Goal: Book appointment/travel/reservation

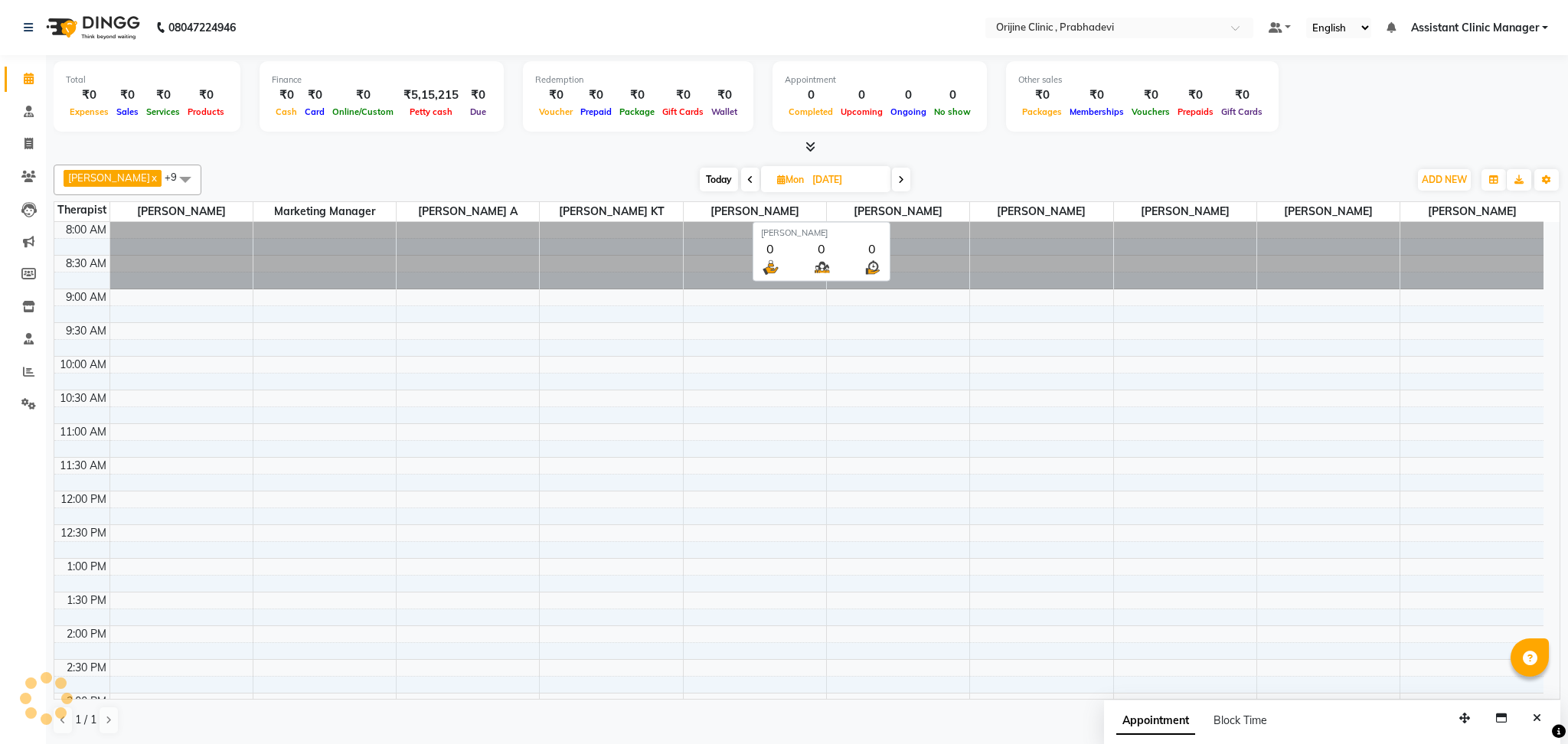
scroll to position [308, 0]
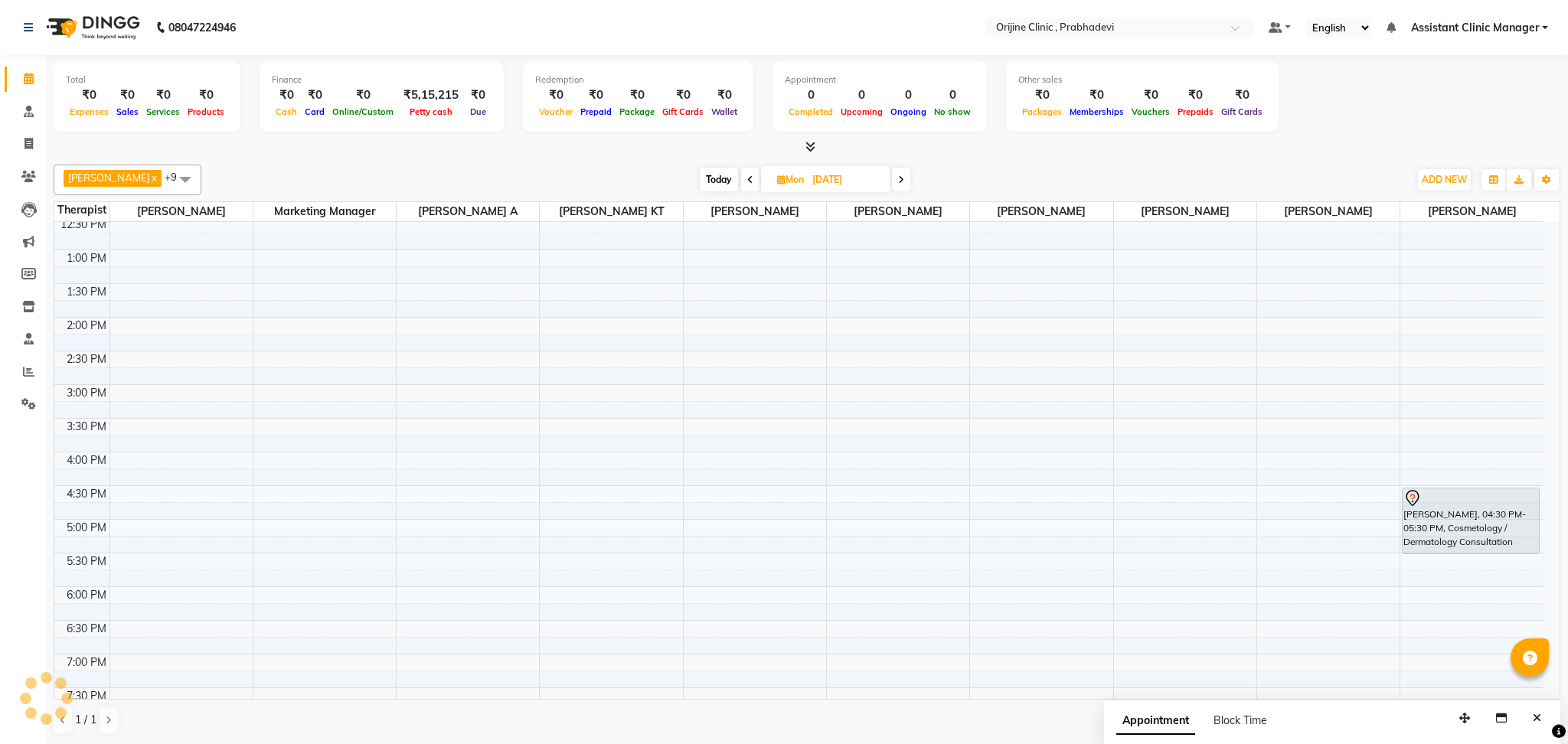
click at [892, 185] on span at bounding box center [901, 179] width 19 height 24
type input "[DATE]"
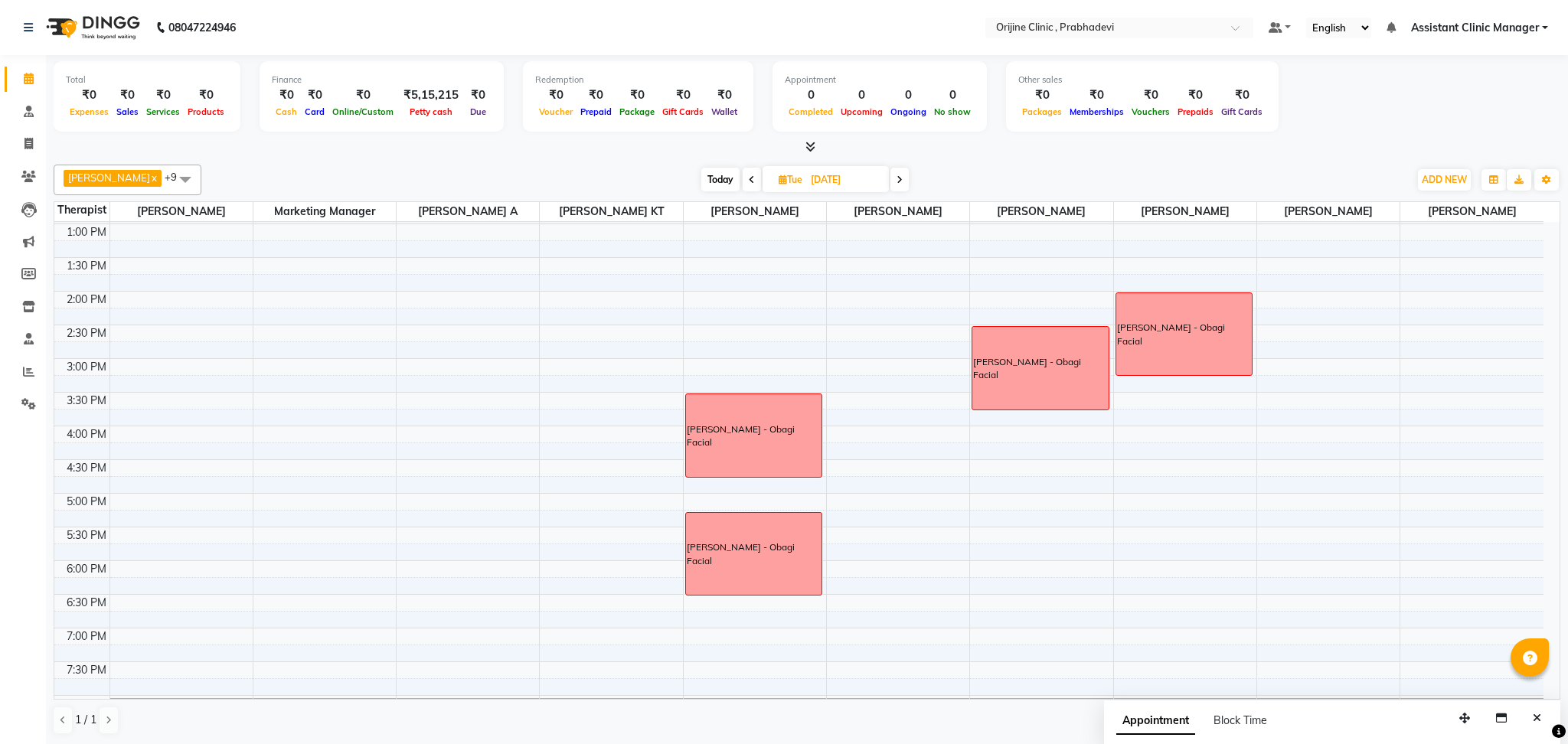
scroll to position [217, 0]
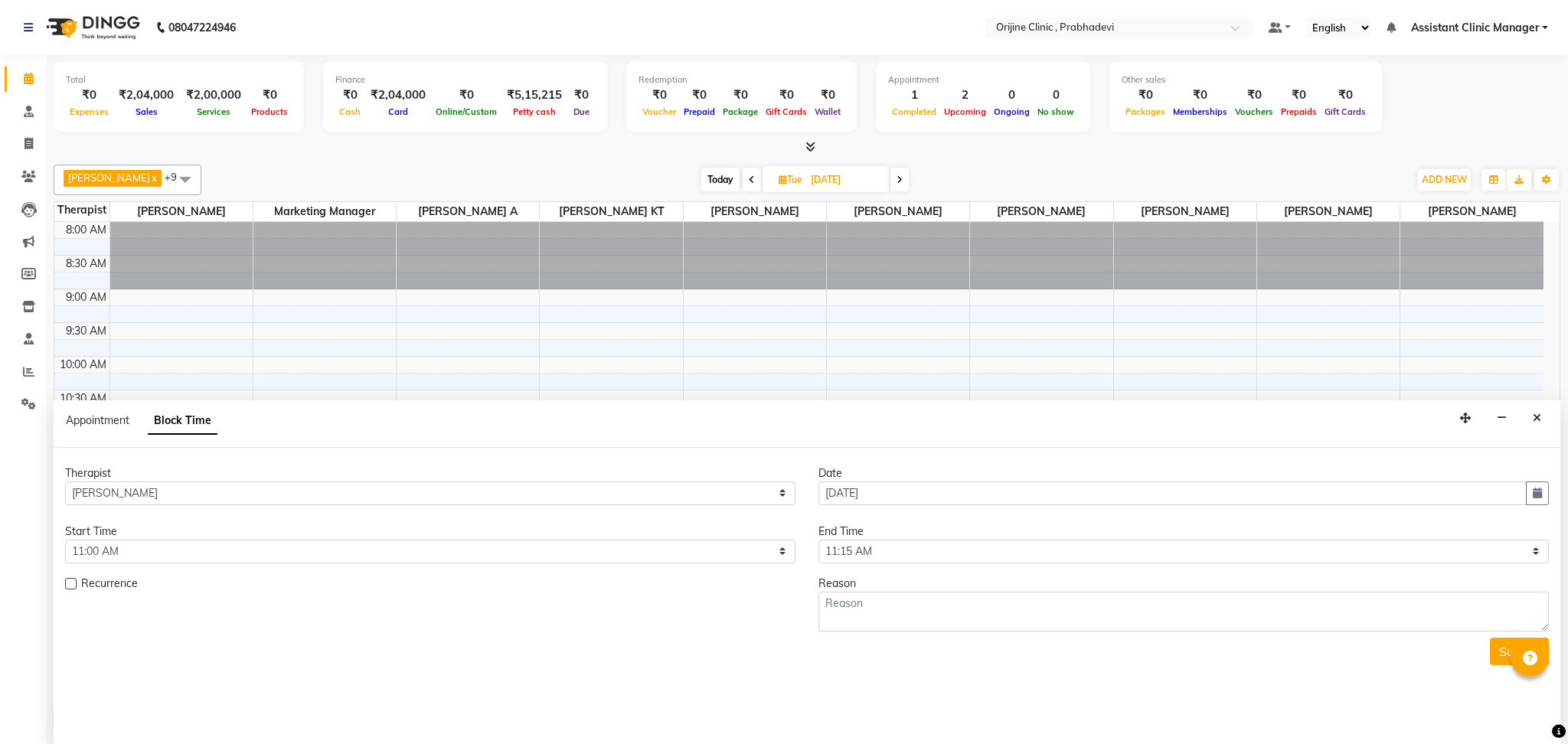
select select "85341"
select select "660"
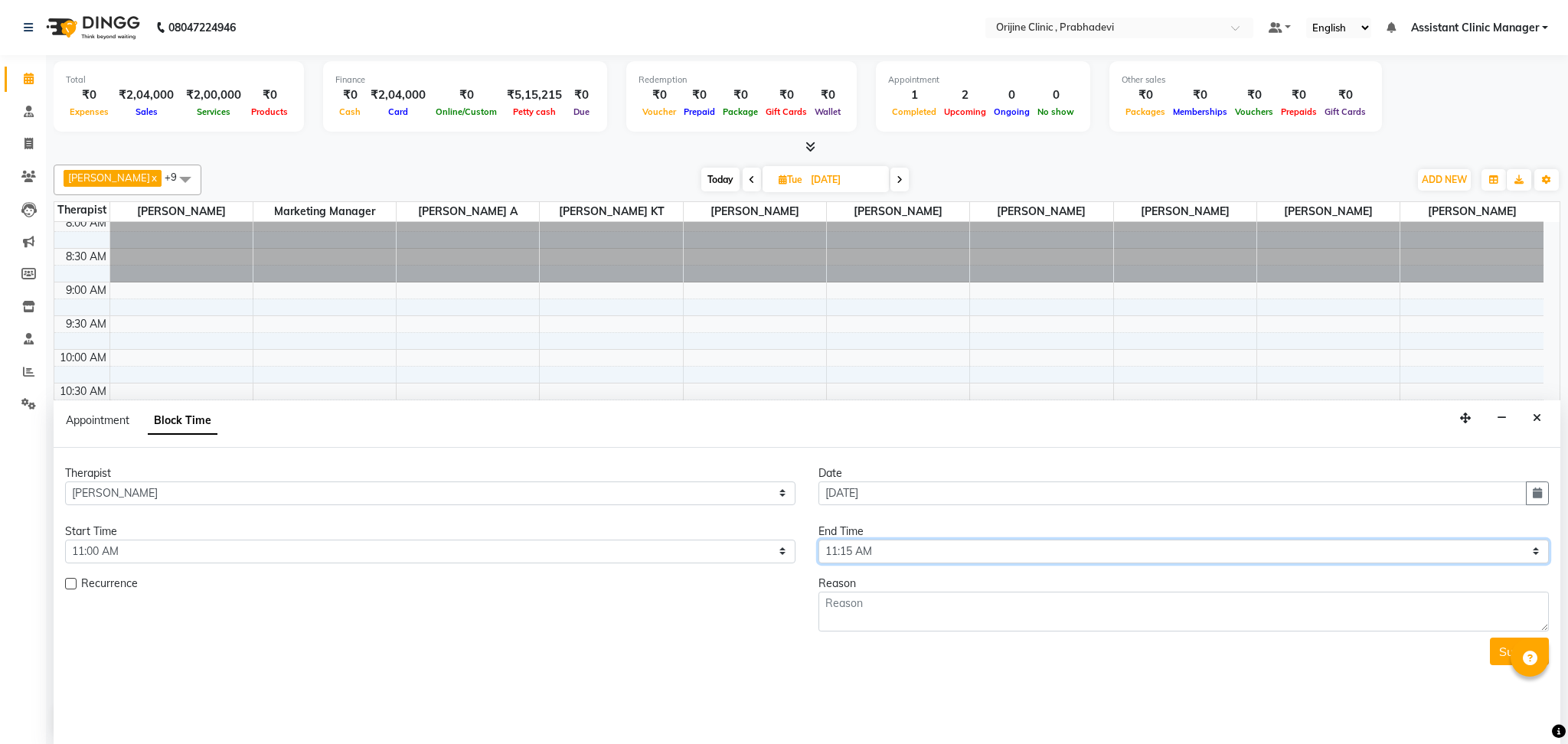
click at [953, 547] on select "Select 09:00 AM 09:15 AM 09:30 AM 09:45 AM 10:00 AM 10:15 AM 10:30 AM 10:45 AM …" at bounding box center [1184, 551] width 730 height 24
select select "735"
click at [819, 539] on select "Select 09:00 AM 09:15 AM 09:30 AM 09:45 AM 10:00 AM 10:15 AM 10:30 AM 10:45 AM …" at bounding box center [1184, 551] width 730 height 24
click at [864, 628] on textarea at bounding box center [1184, 611] width 730 height 40
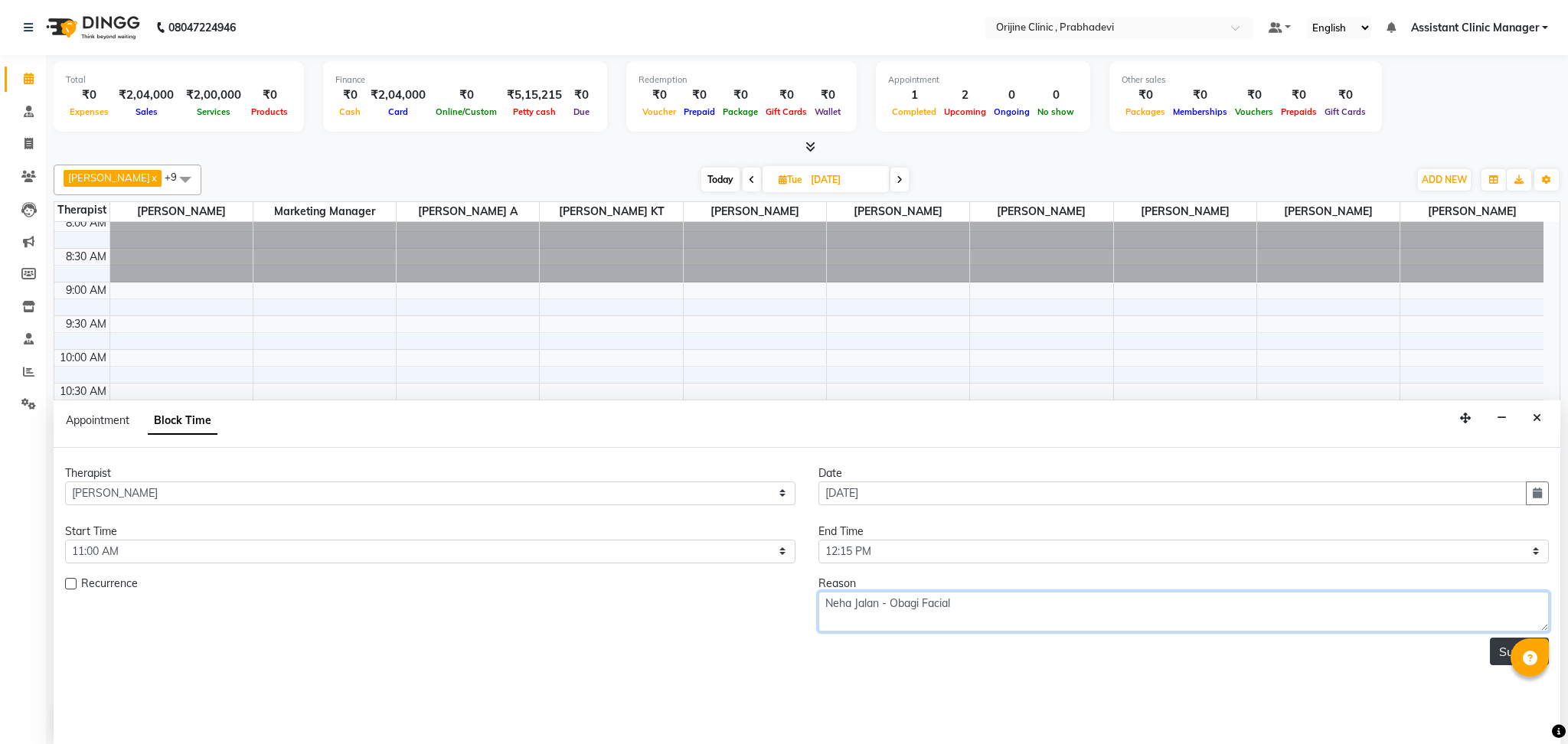
type textarea "Neha Jalan - Obagi Facial"
click at [1495, 650] on button "Submit" at bounding box center [1519, 651] width 59 height 28
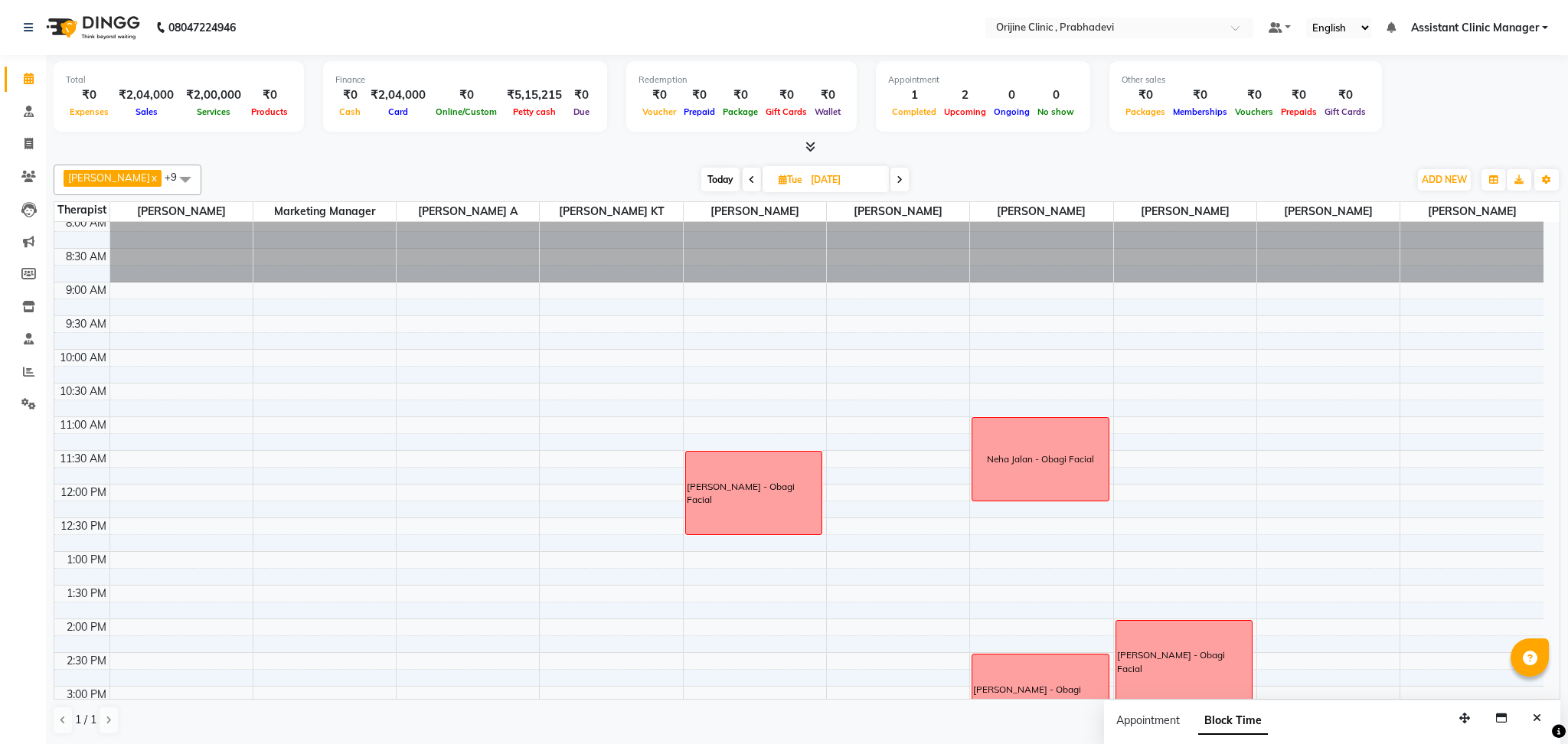
click at [743, 182] on span at bounding box center [752, 179] width 19 height 24
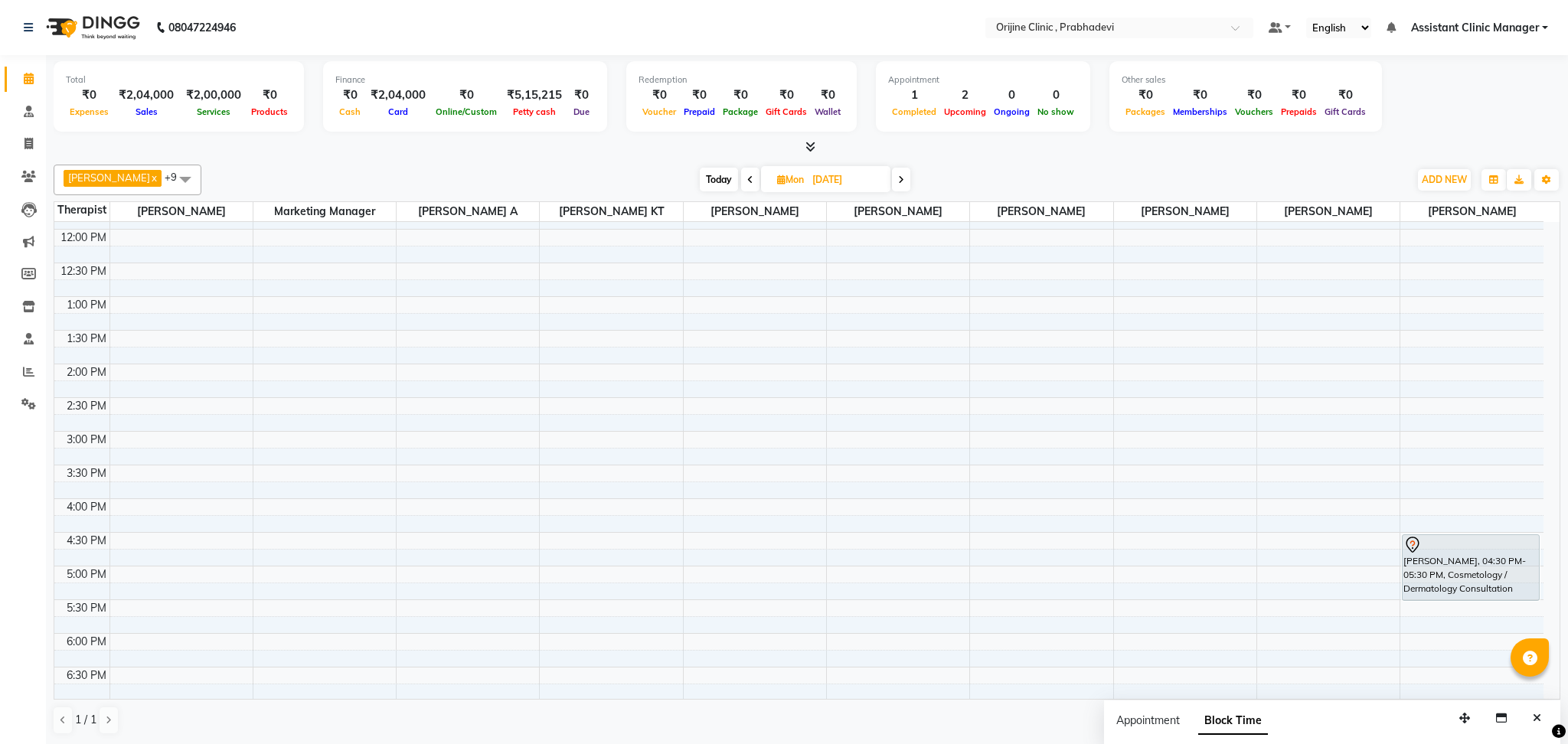
scroll to position [265, 0]
click at [892, 180] on span at bounding box center [901, 179] width 19 height 24
type input "[DATE]"
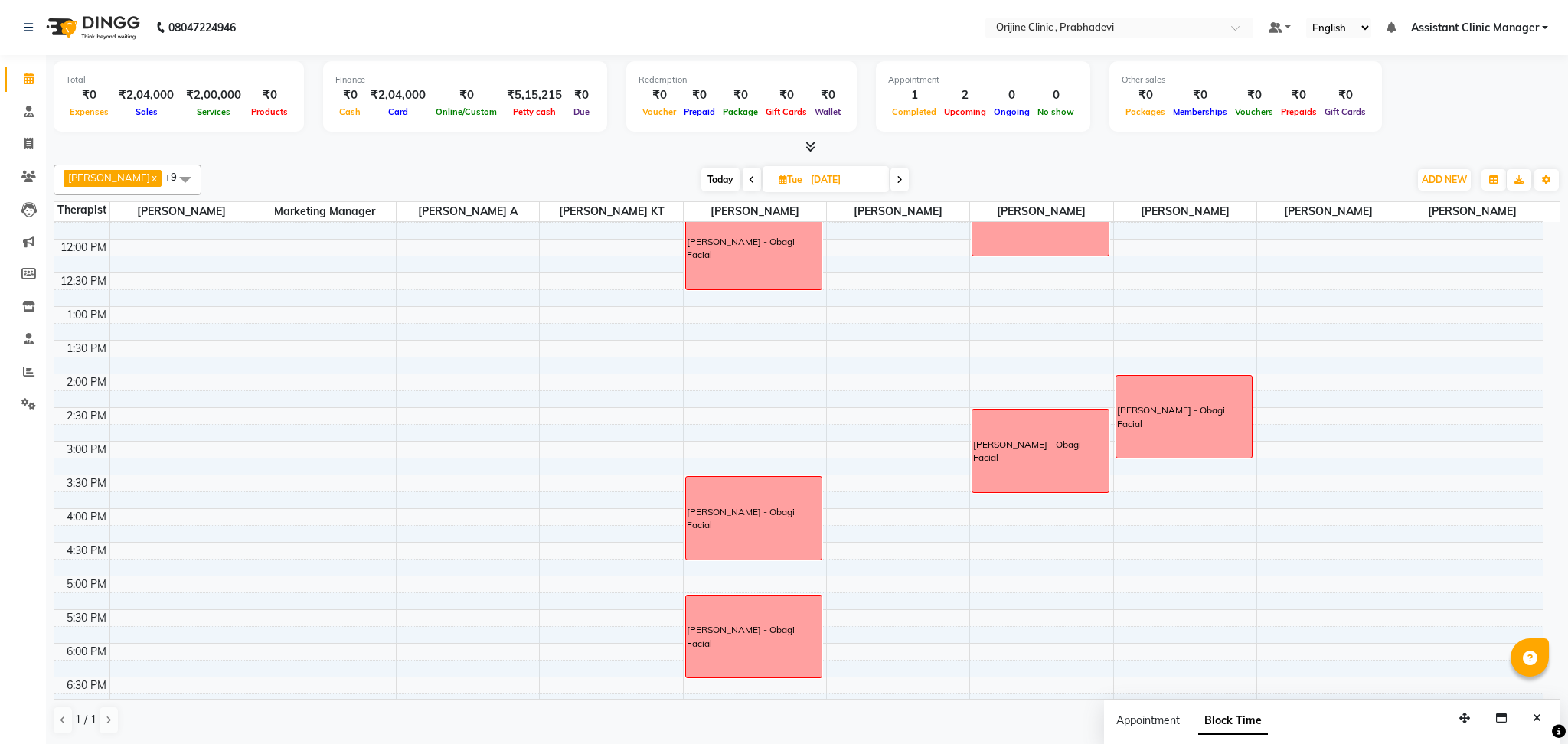
scroll to position [382, 0]
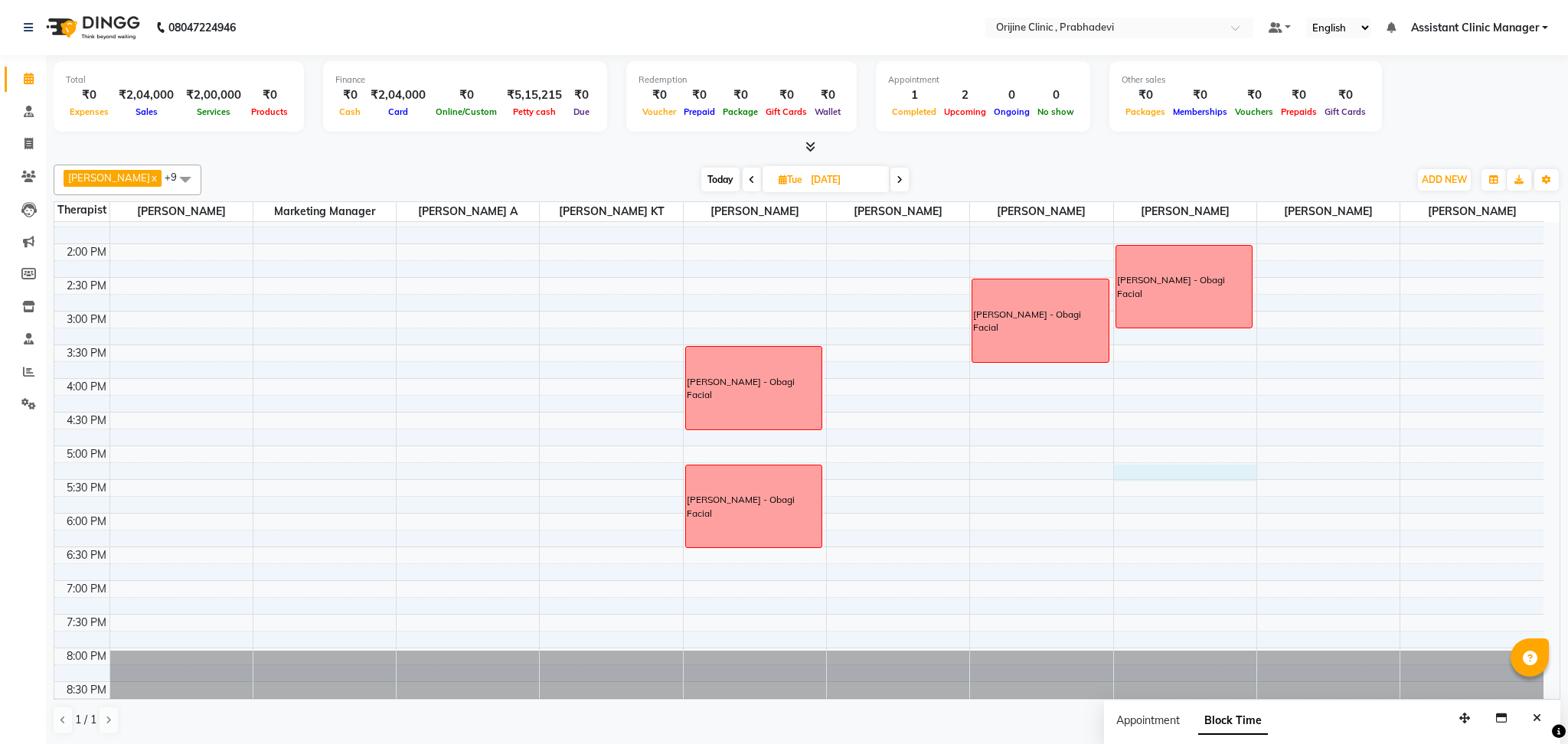
click at [1141, 475] on div "8:00 AM 8:30 AM 9:00 AM 9:30 AM 10:00 AM 10:30 AM 11:00 AM 11:30 AM 12:00 PM 12…" at bounding box center [798, 277] width 1490 height 875
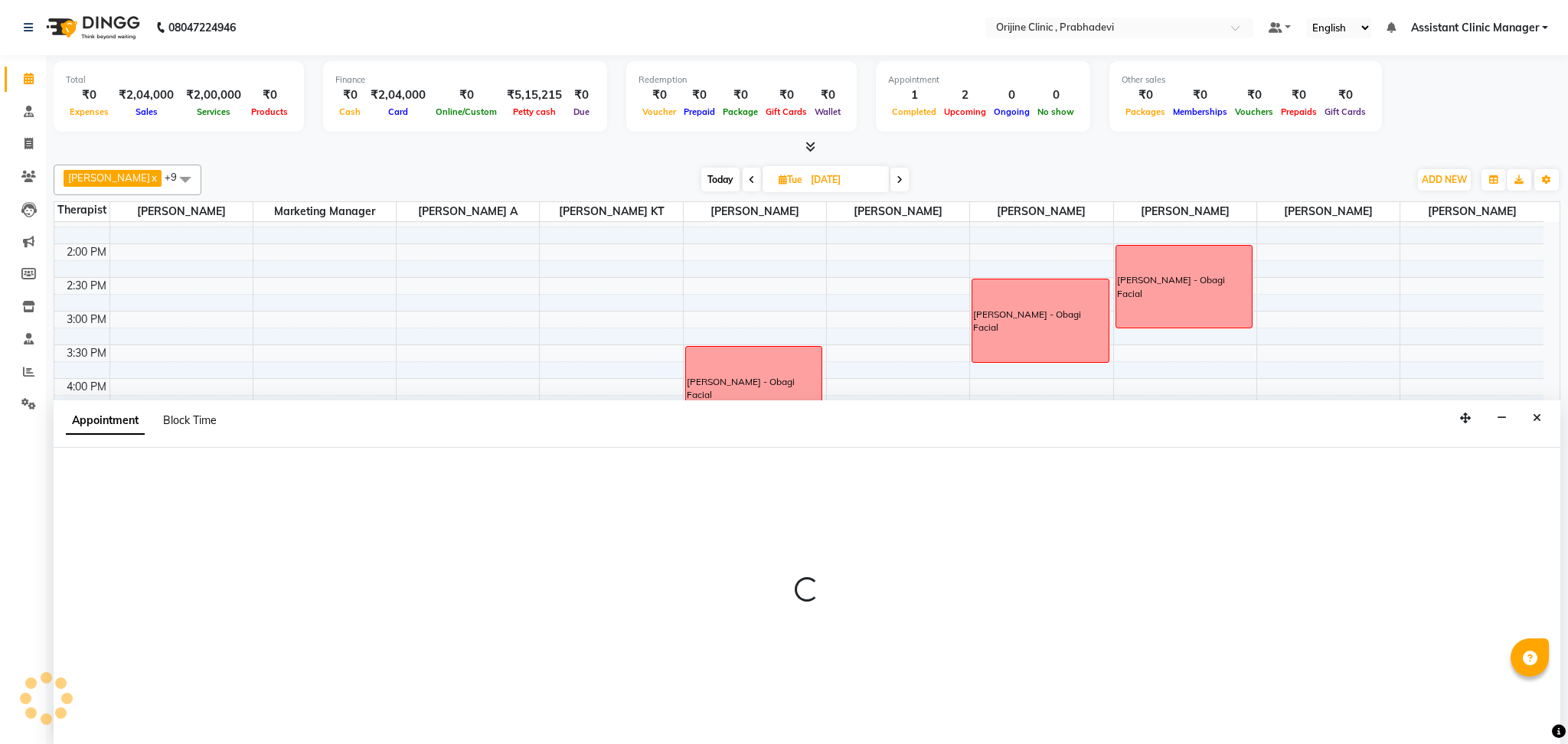
select select "85343"
select select "1035"
select select "tentative"
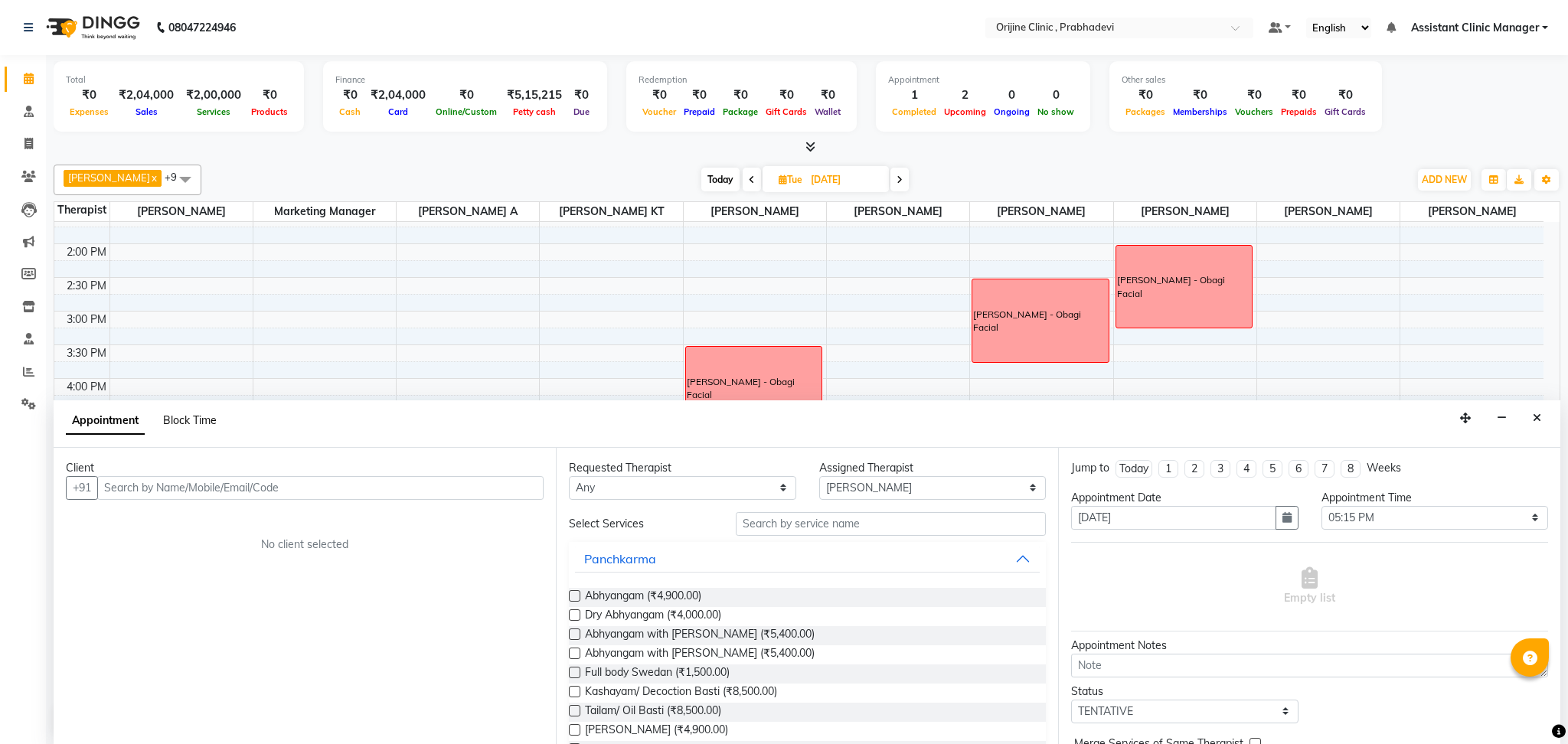
click at [192, 419] on span "Block Time" at bounding box center [190, 420] width 54 height 13
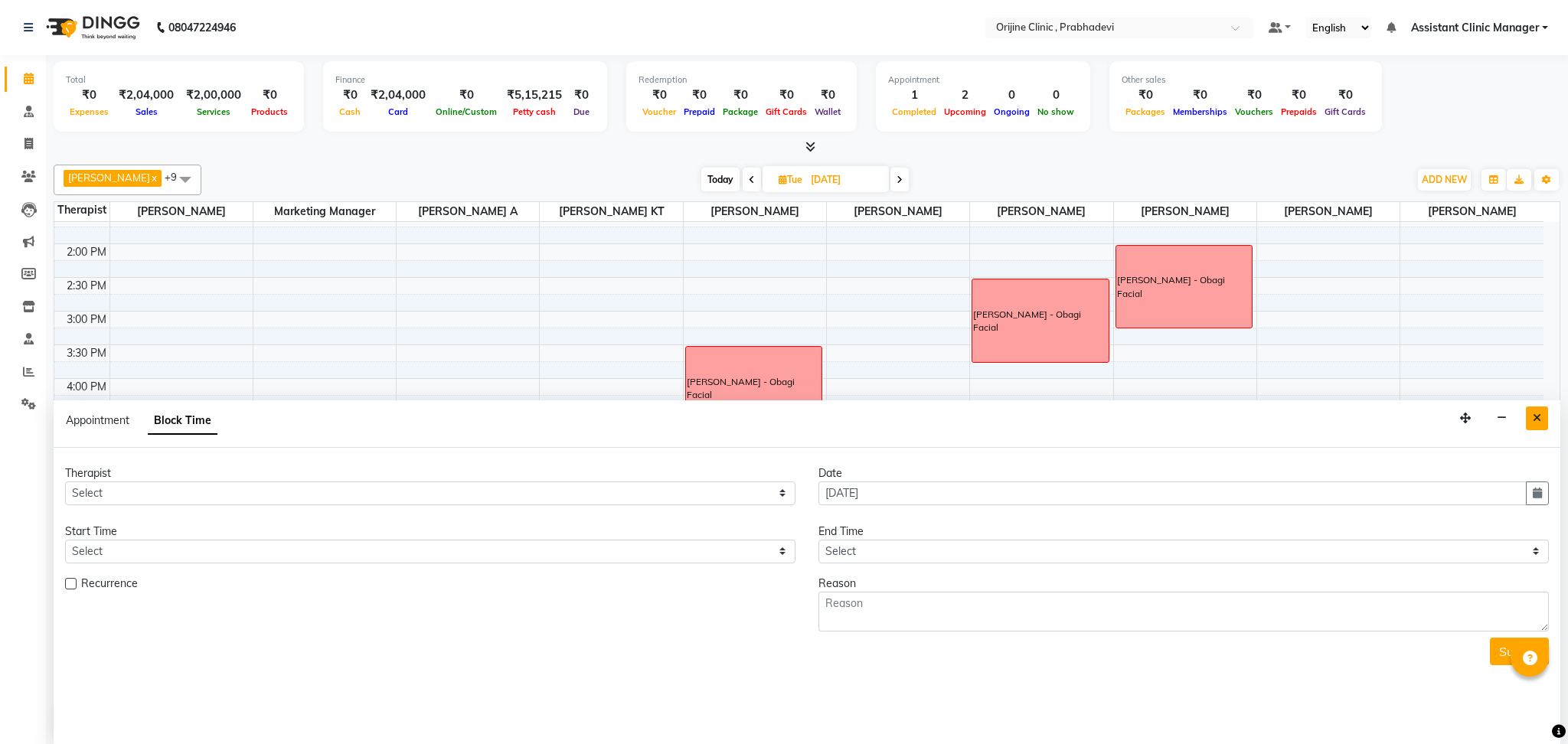
click at [1537, 426] on button "Close" at bounding box center [1537, 418] width 22 height 24
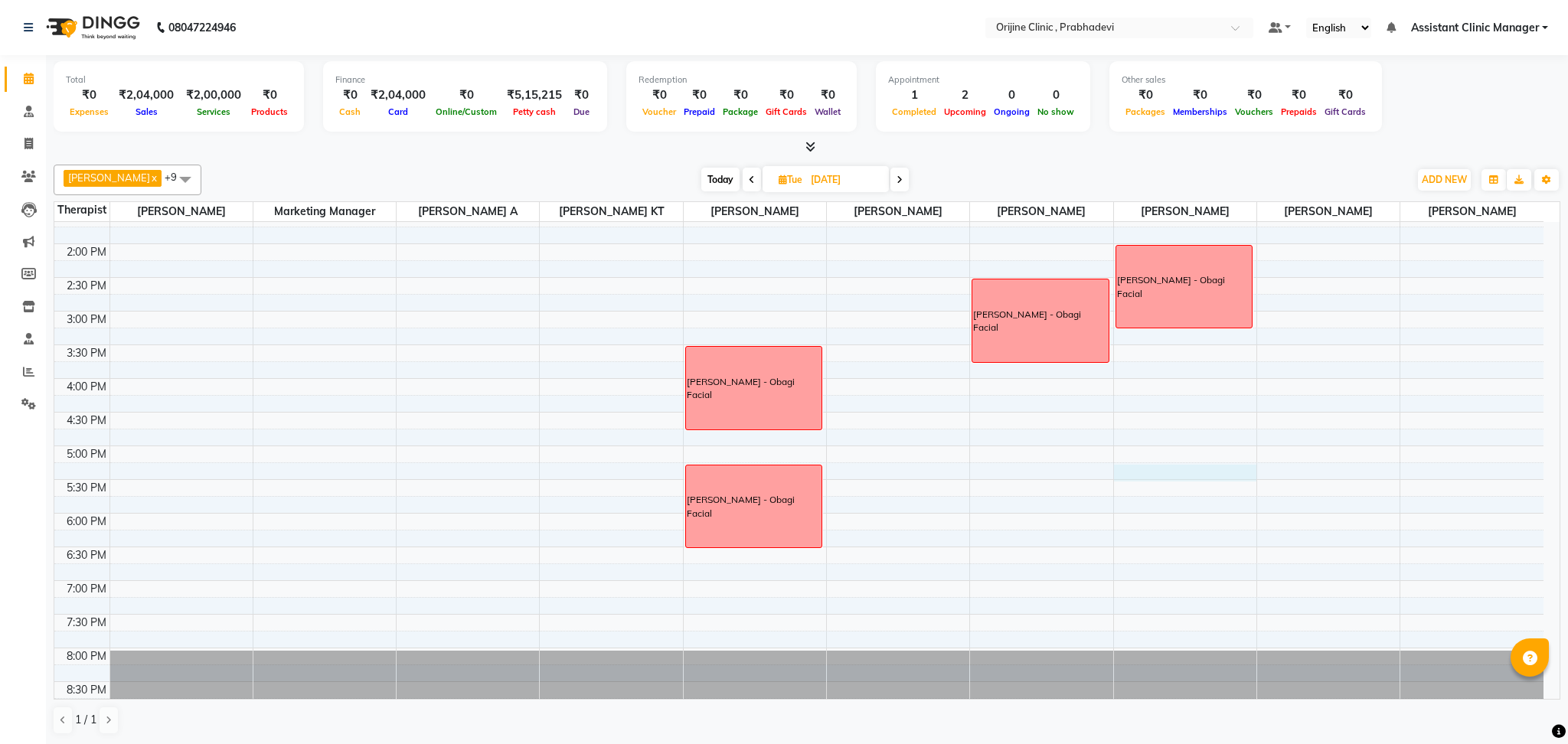
click at [1184, 478] on div "8:00 AM 8:30 AM 9:00 AM 9:30 AM 10:00 AM 10:30 AM 11:00 AM 11:30 AM 12:00 PM 12…" at bounding box center [798, 277] width 1490 height 875
select select "85343"
select select "tentative"
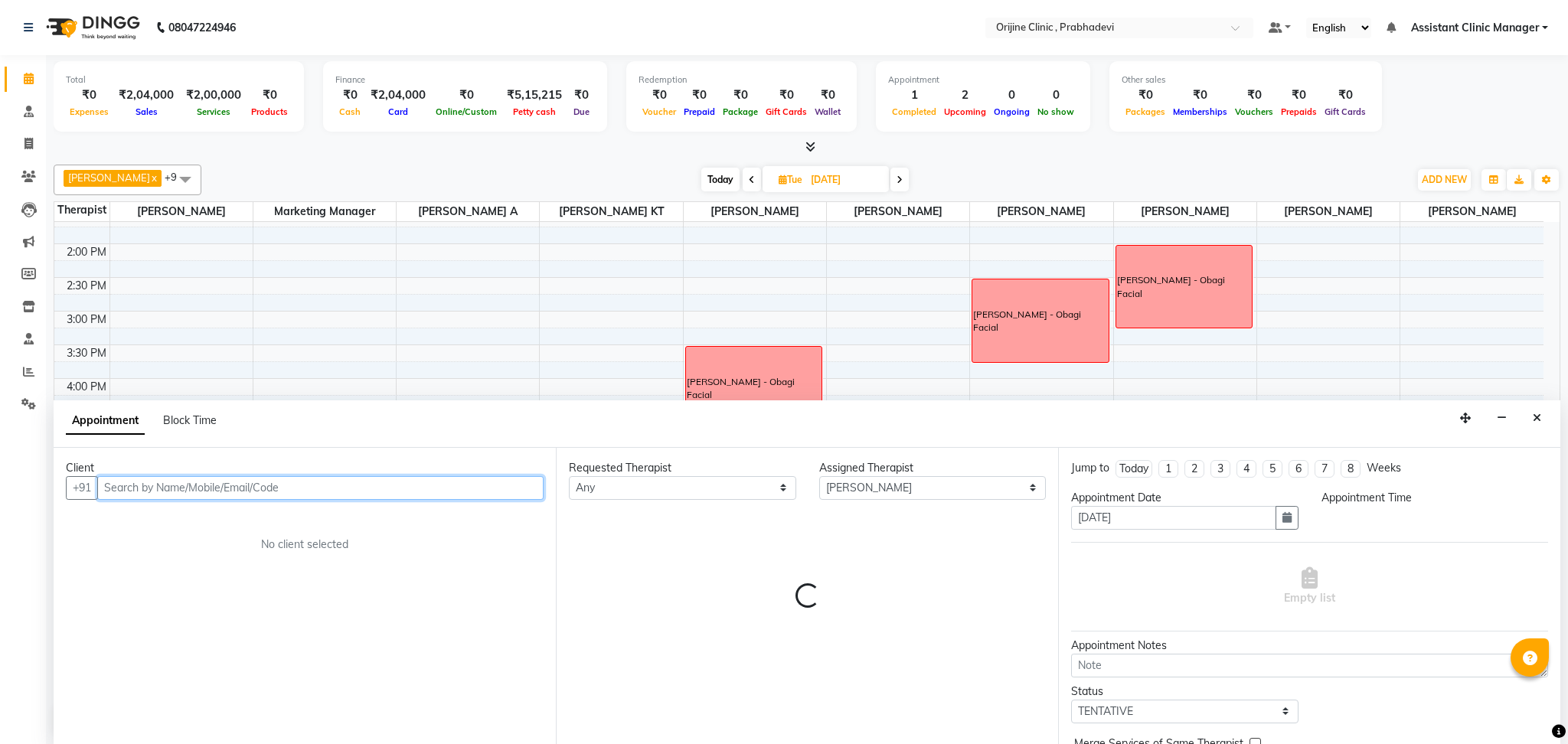
select select "1035"
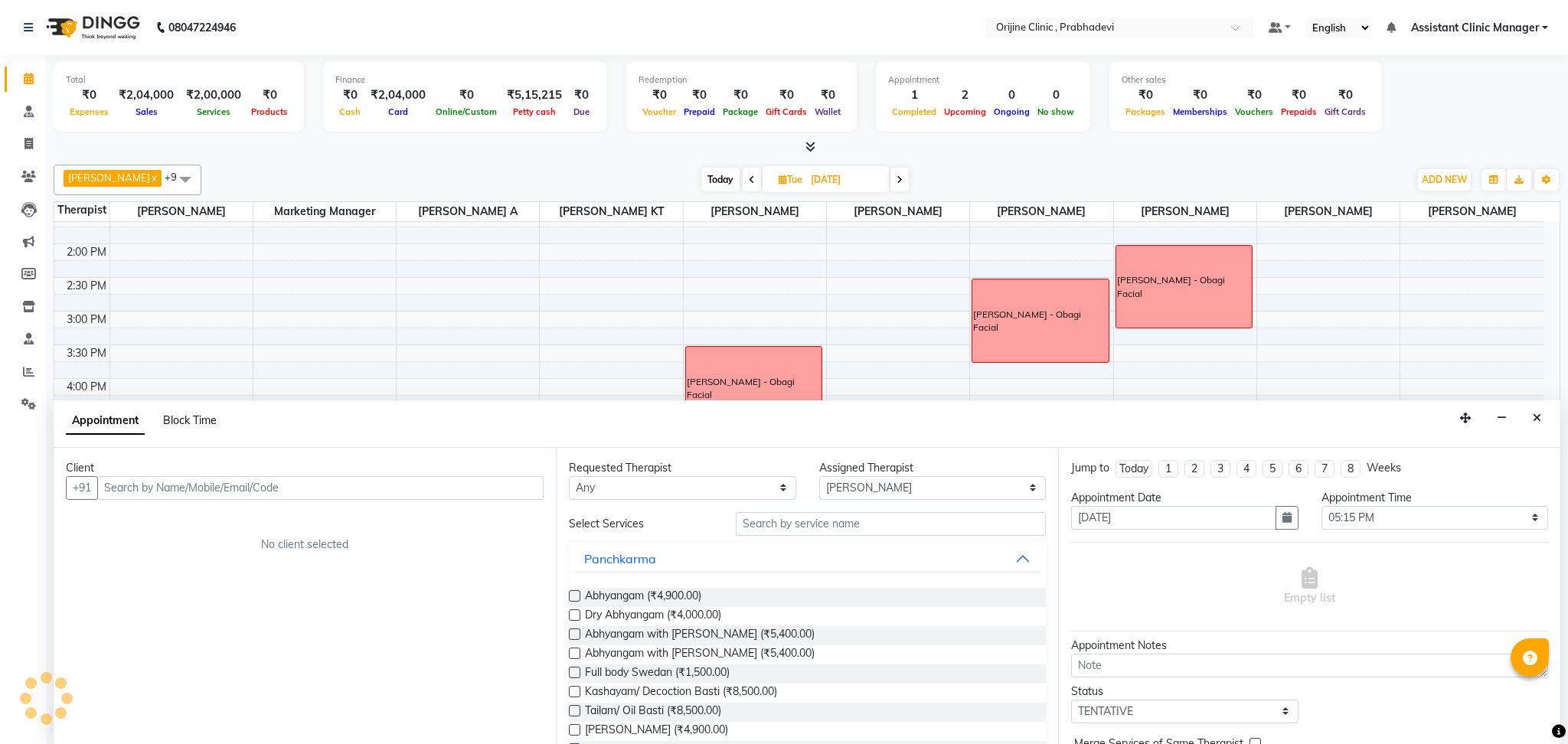
click at [206, 415] on span "Block Time" at bounding box center [190, 420] width 54 height 13
select select "85343"
select select "1035"
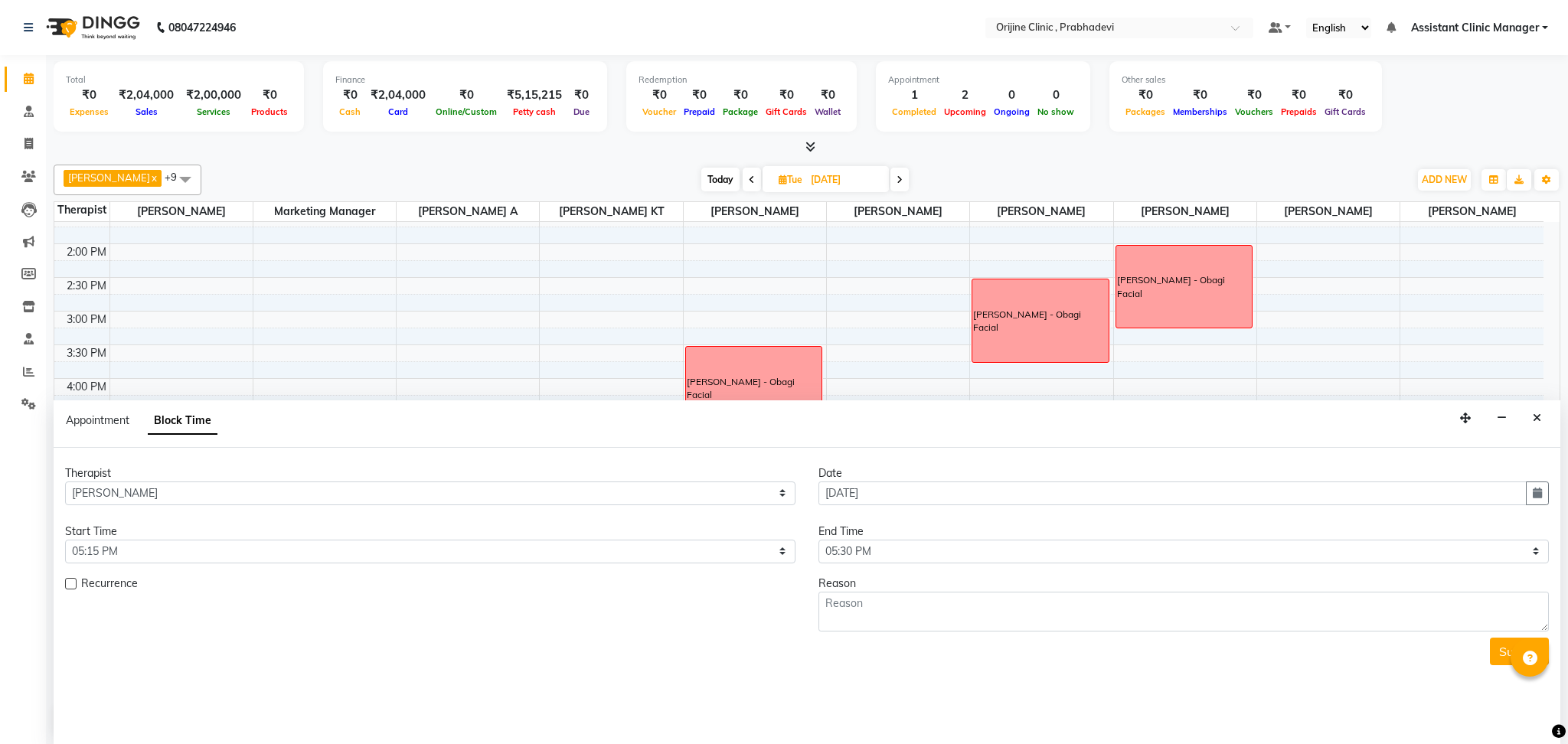
scroll to position [400, 0]
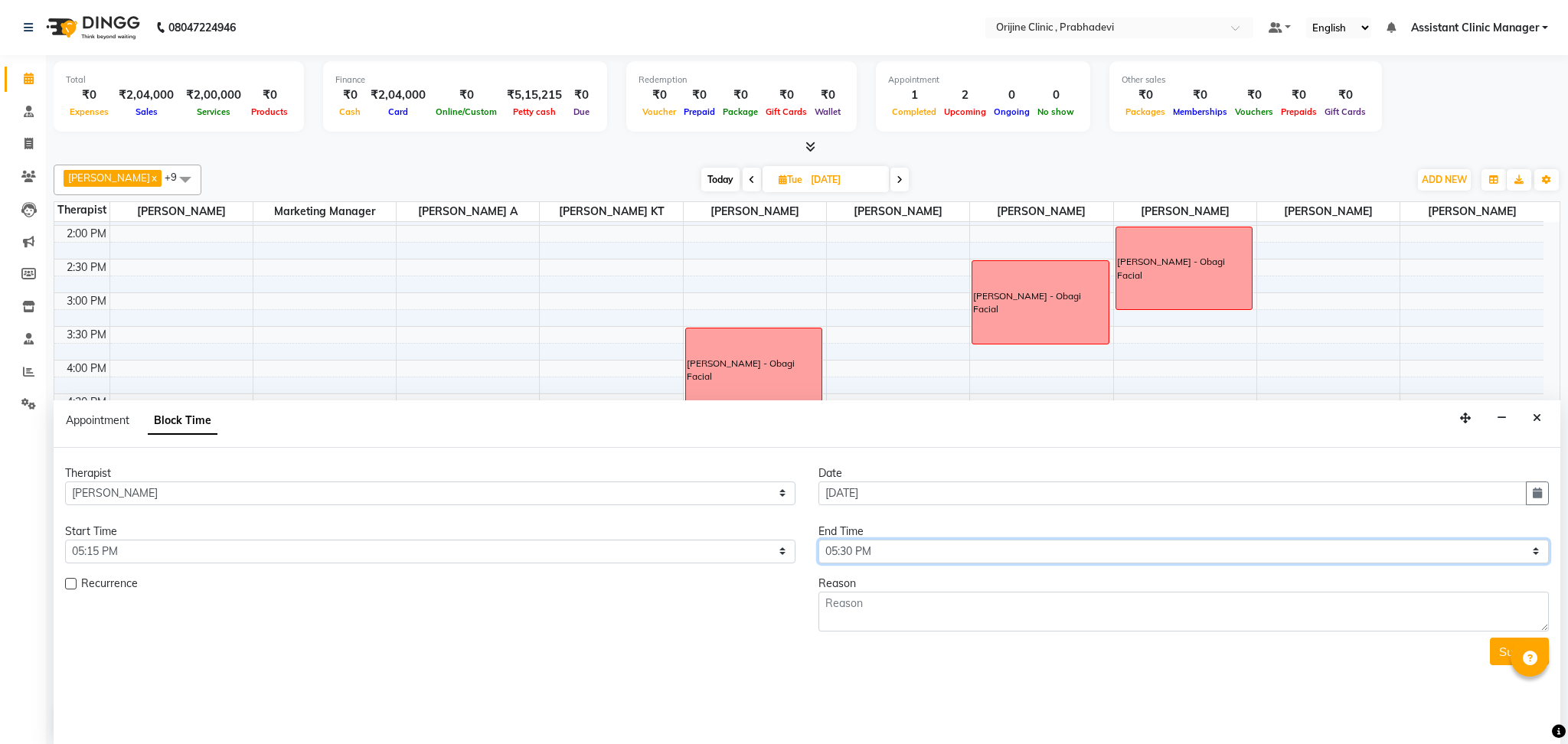
click at [939, 552] on select "Select 09:00 AM 09:15 AM 09:30 AM 09:45 AM 10:00 AM 10:15 AM 10:30 AM 10:45 AM …" at bounding box center [1184, 551] width 730 height 24
select select "1110"
click at [819, 539] on select "Select 09:00 AM 09:15 AM 09:30 AM 09:45 AM 10:00 AM 10:15 AM 10:30 AM 10:45 AM …" at bounding box center [1184, 551] width 730 height 24
click at [867, 607] on textarea at bounding box center [1184, 611] width 730 height 40
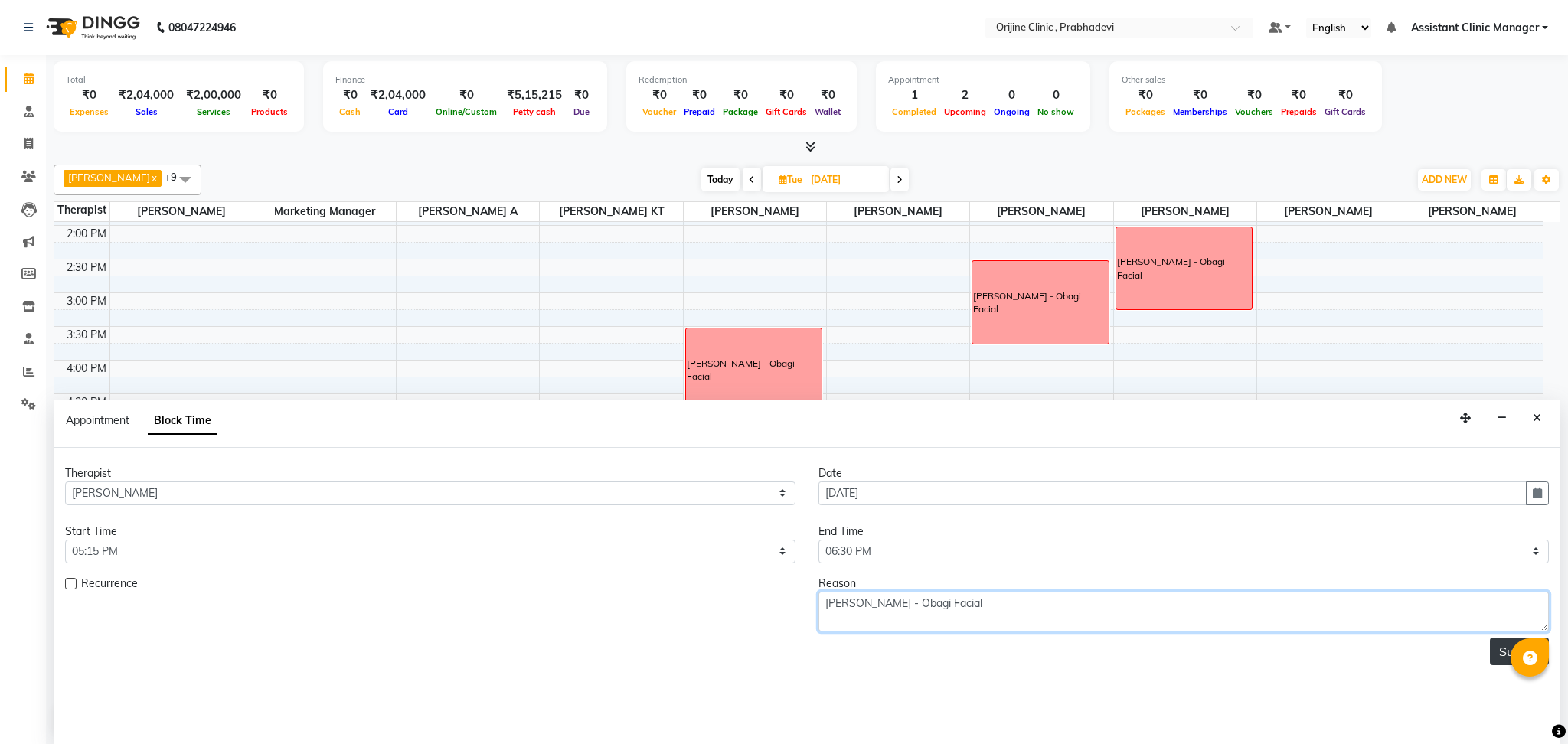
type textarea "[PERSON_NAME] - Obagi Facial"
click at [1500, 653] on button "Submit" at bounding box center [1519, 651] width 59 height 28
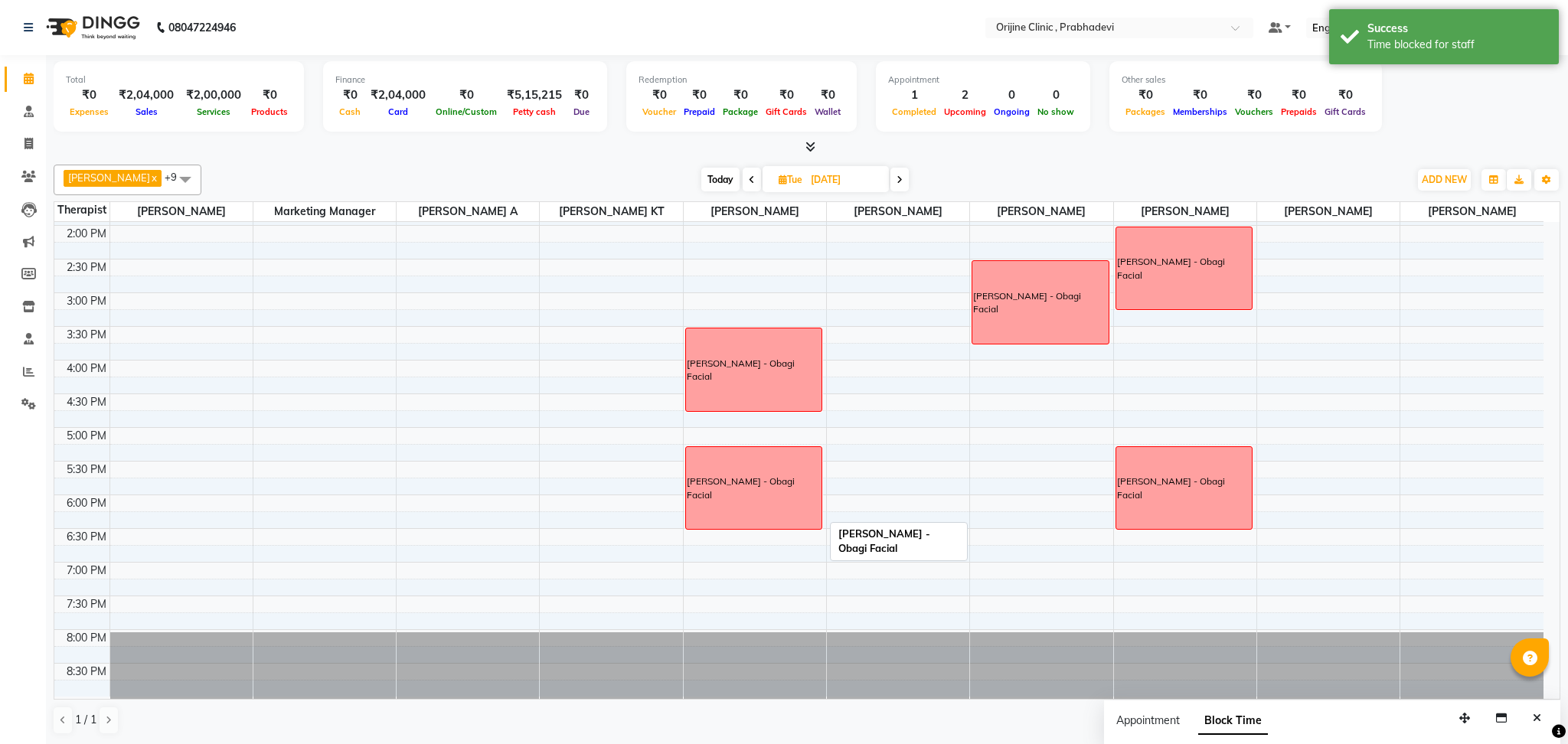
click at [717, 478] on div "[PERSON_NAME] - Obagi Facial" at bounding box center [754, 487] width 137 height 82
click at [753, 516] on span "Delete Block Time" at bounding box center [791, 522] width 123 height 25
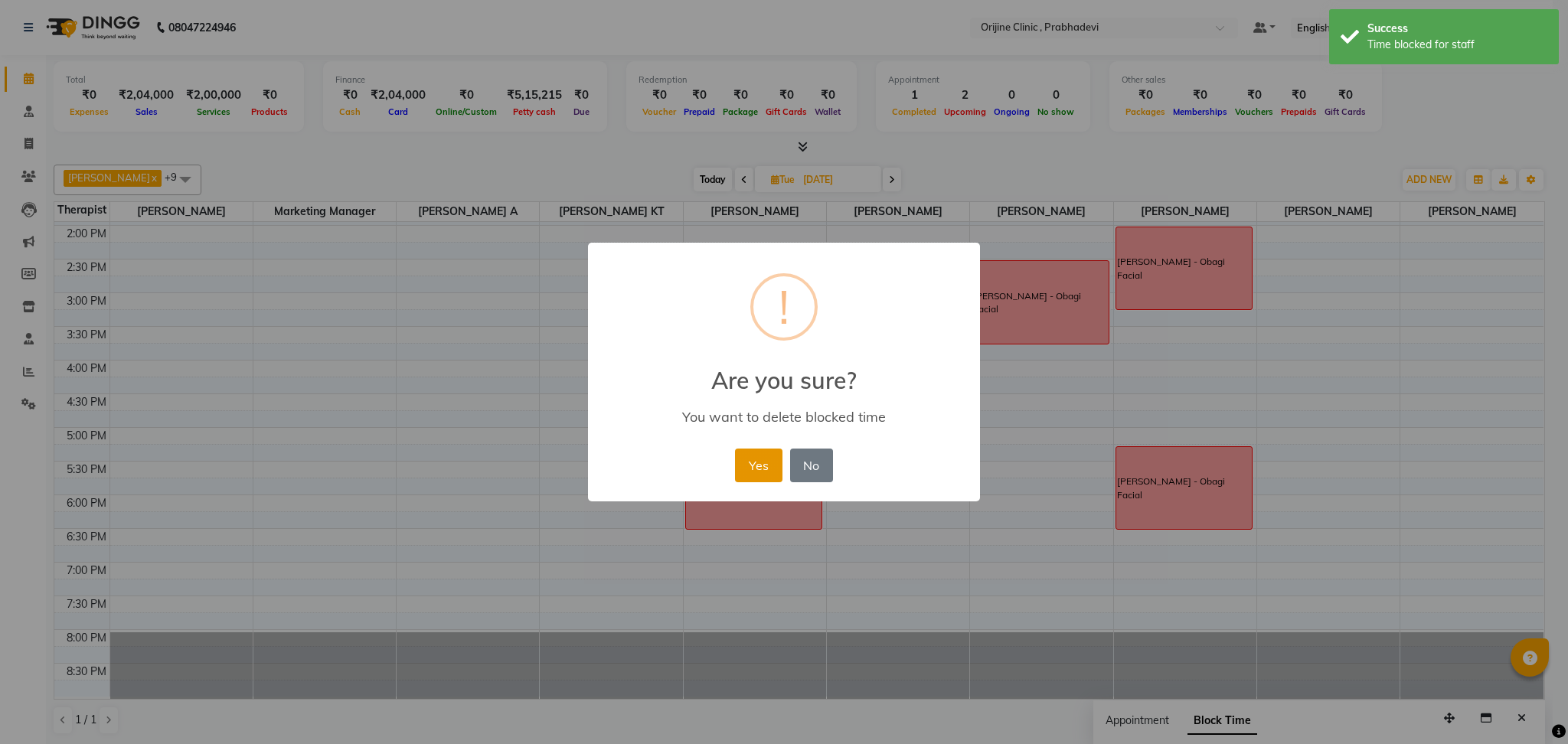
click at [771, 458] on button "Yes" at bounding box center [758, 465] width 46 height 34
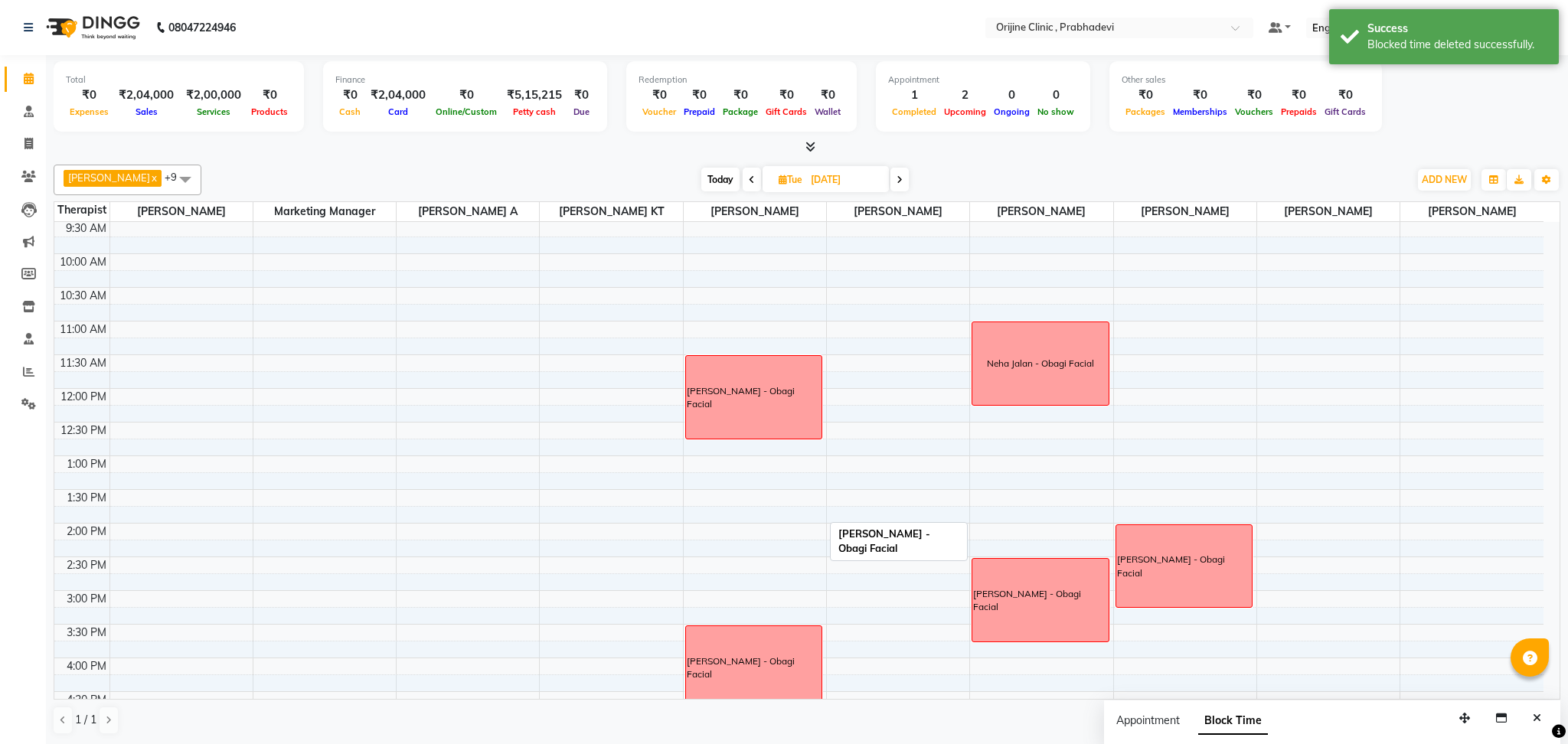
scroll to position [104, 0]
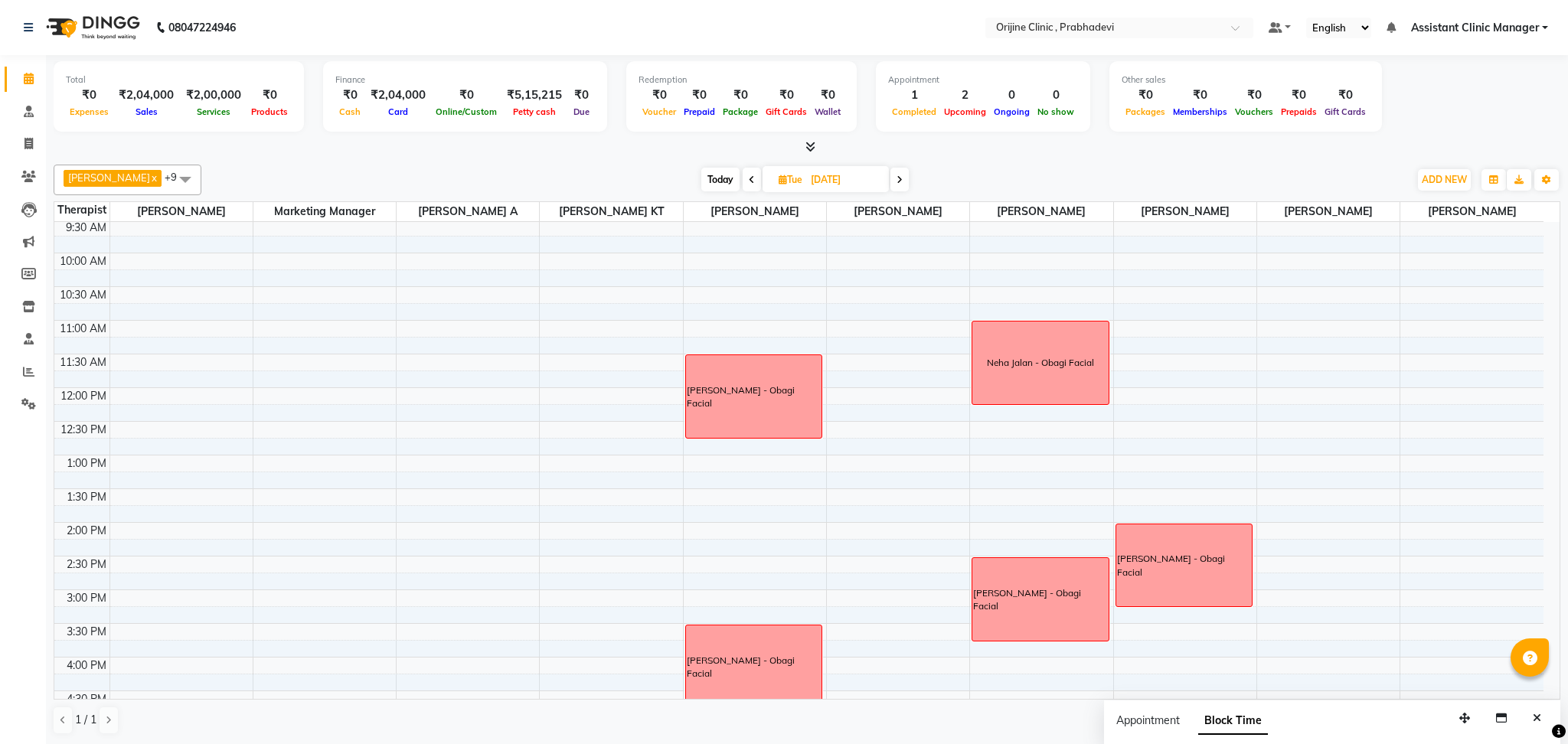
click at [749, 175] on icon at bounding box center [751, 179] width 6 height 9
type input "[DATE]"
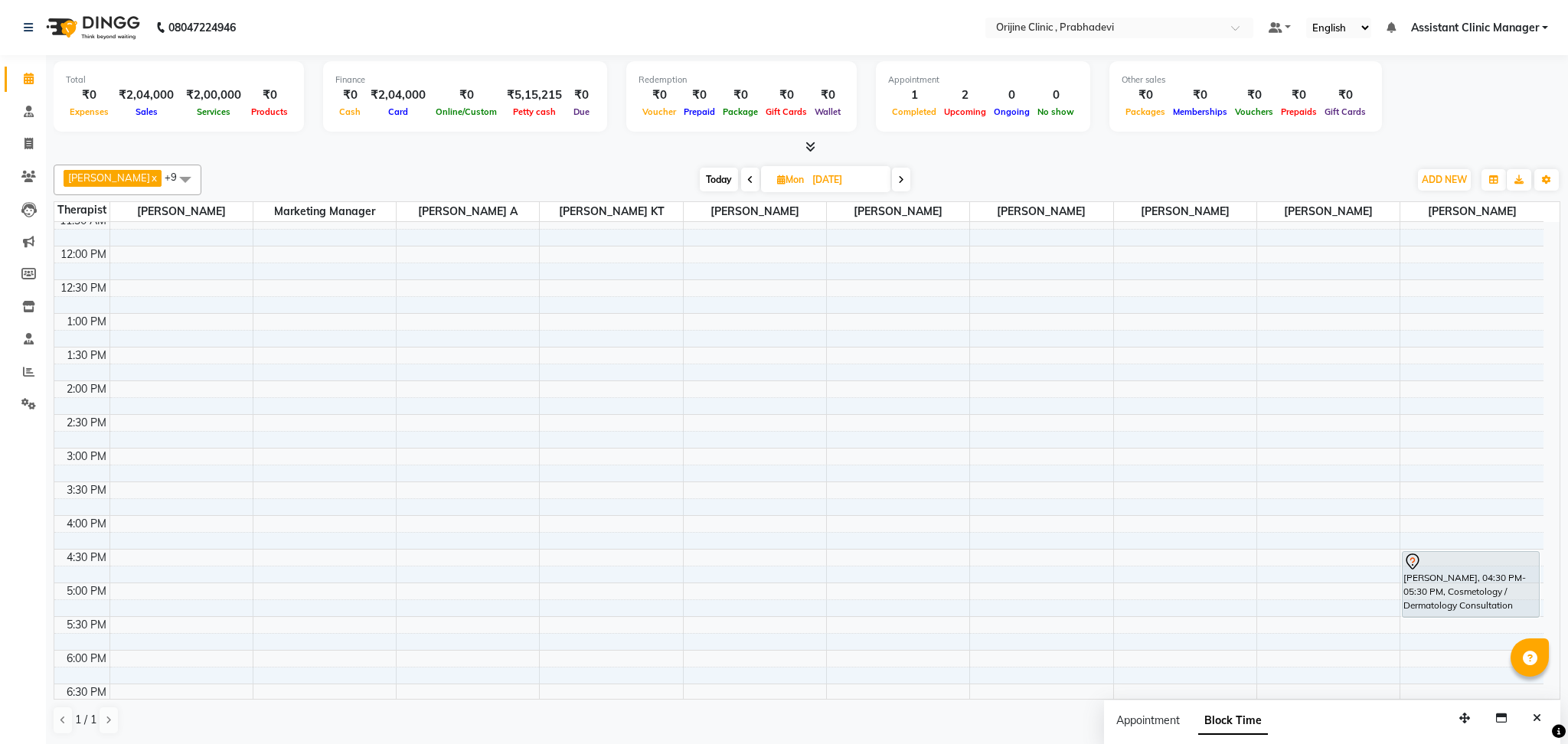
scroll to position [0, 0]
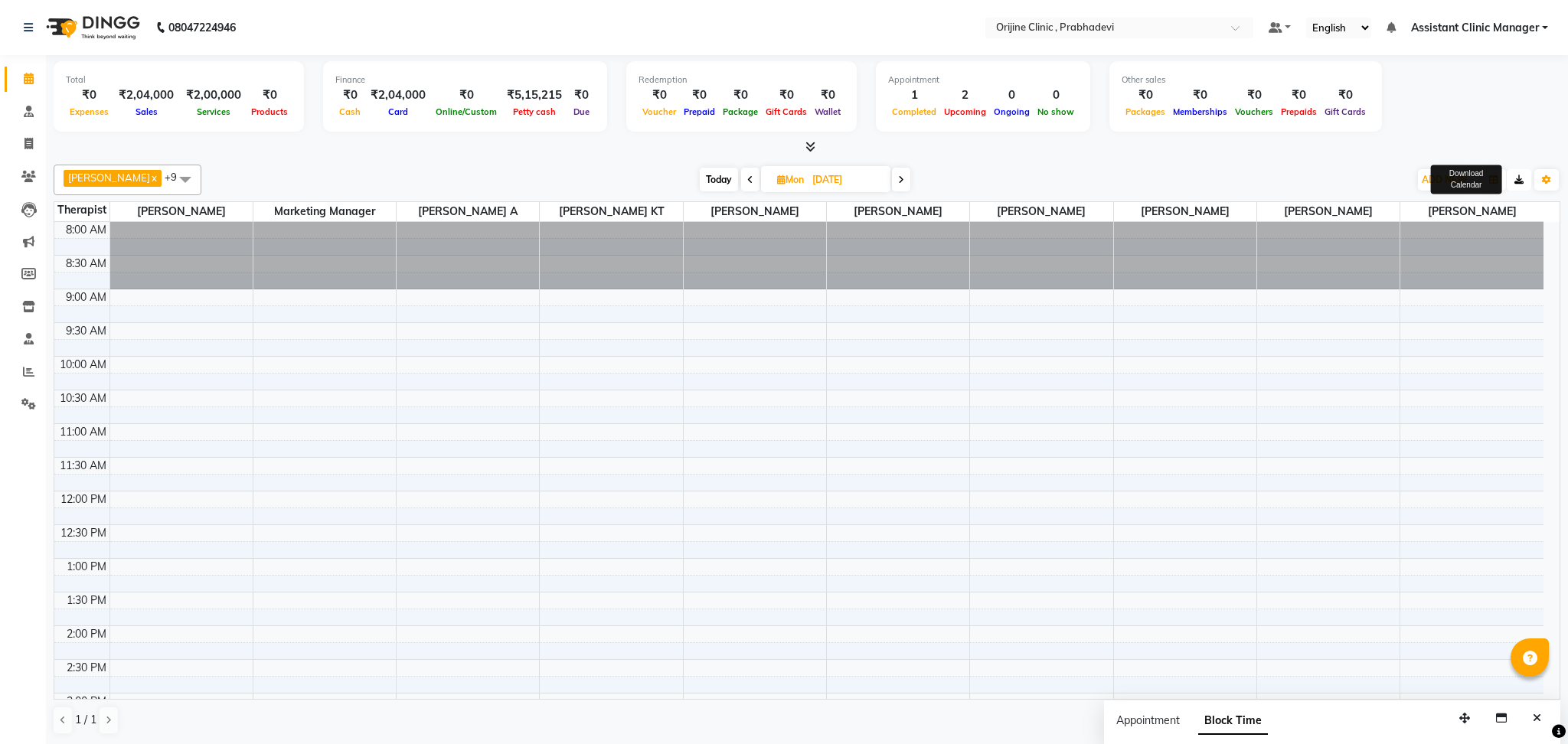
click at [1517, 180] on icon "button" at bounding box center [1519, 179] width 9 height 9
